Goal: Information Seeking & Learning: Learn about a topic

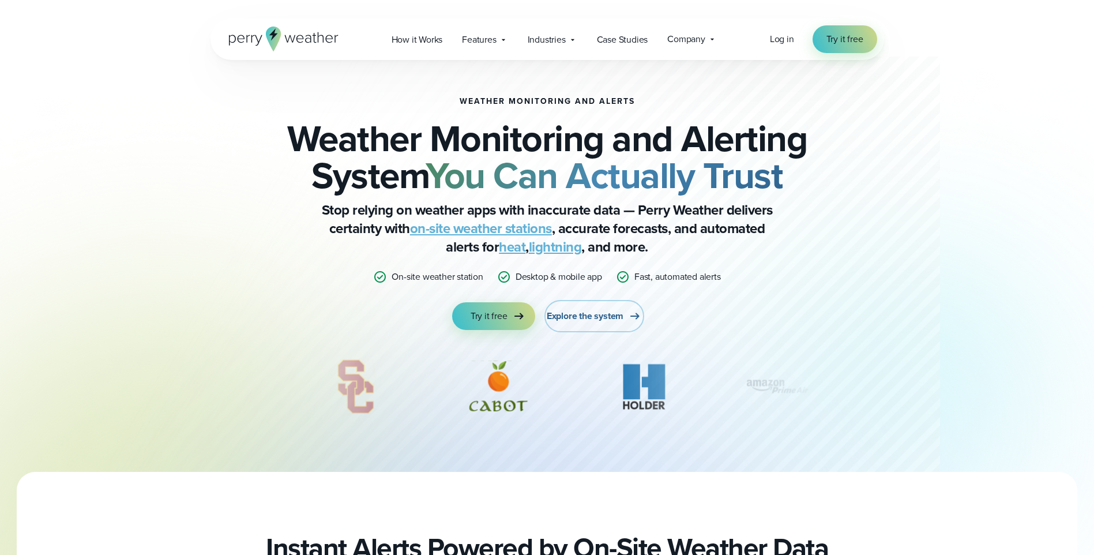
click at [597, 317] on span "Explore the system" at bounding box center [585, 316] width 77 height 14
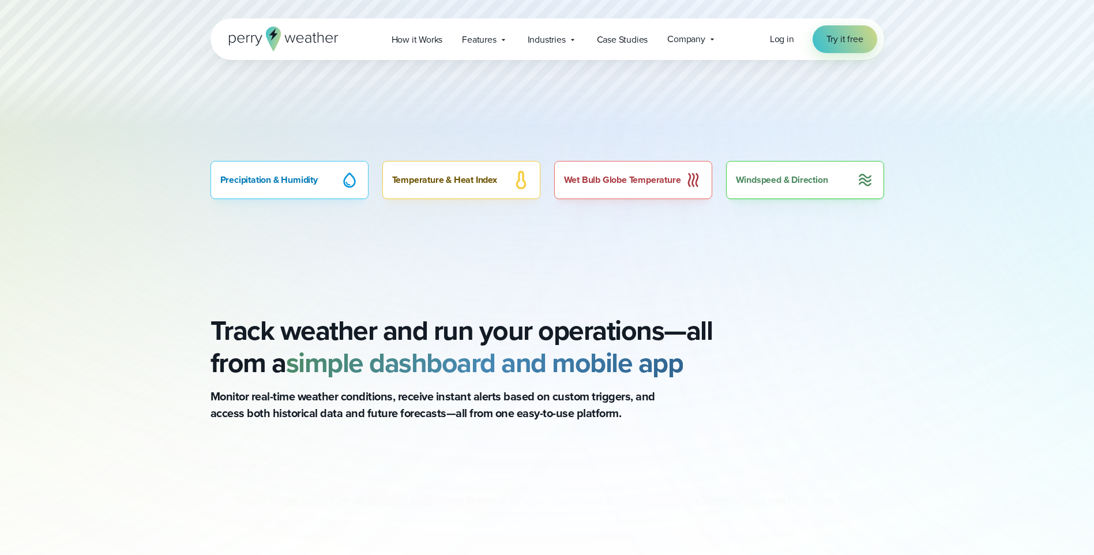
scroll to position [865, 0]
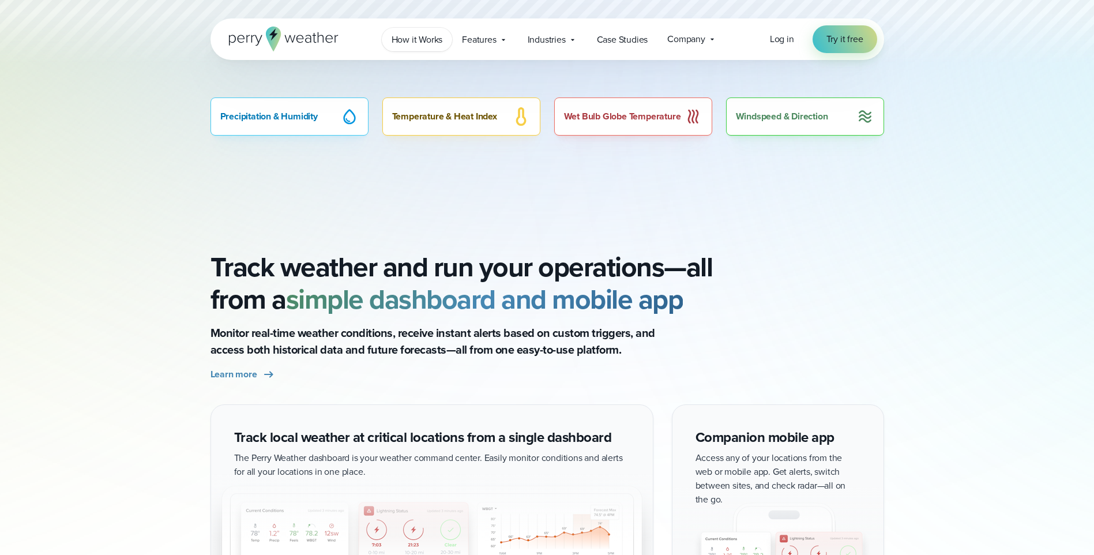
click at [440, 42] on span "How it Works" at bounding box center [416, 40] width 51 height 14
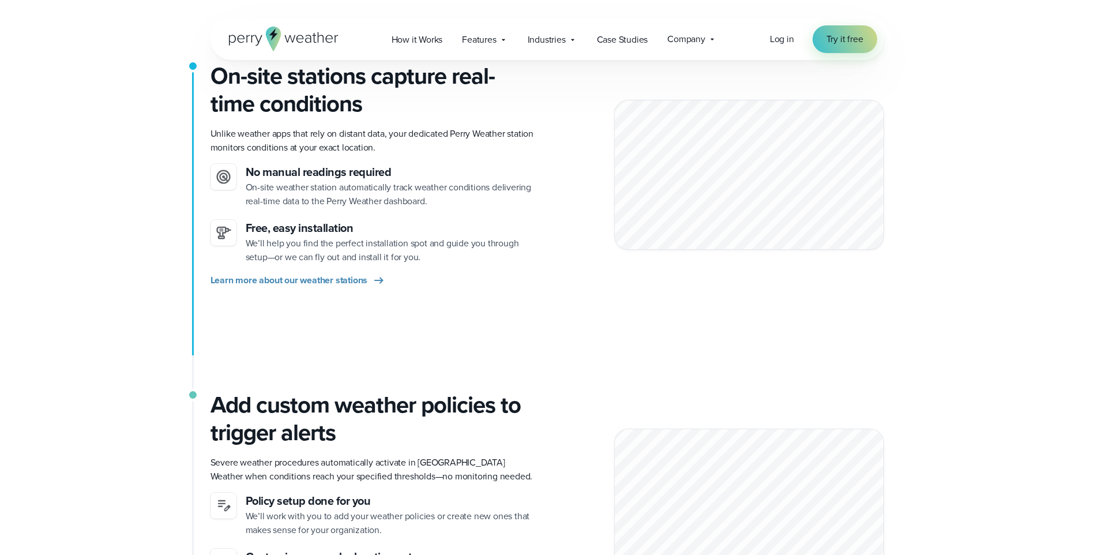
scroll to position [288, 0]
